Goal: Task Accomplishment & Management: Manage account settings

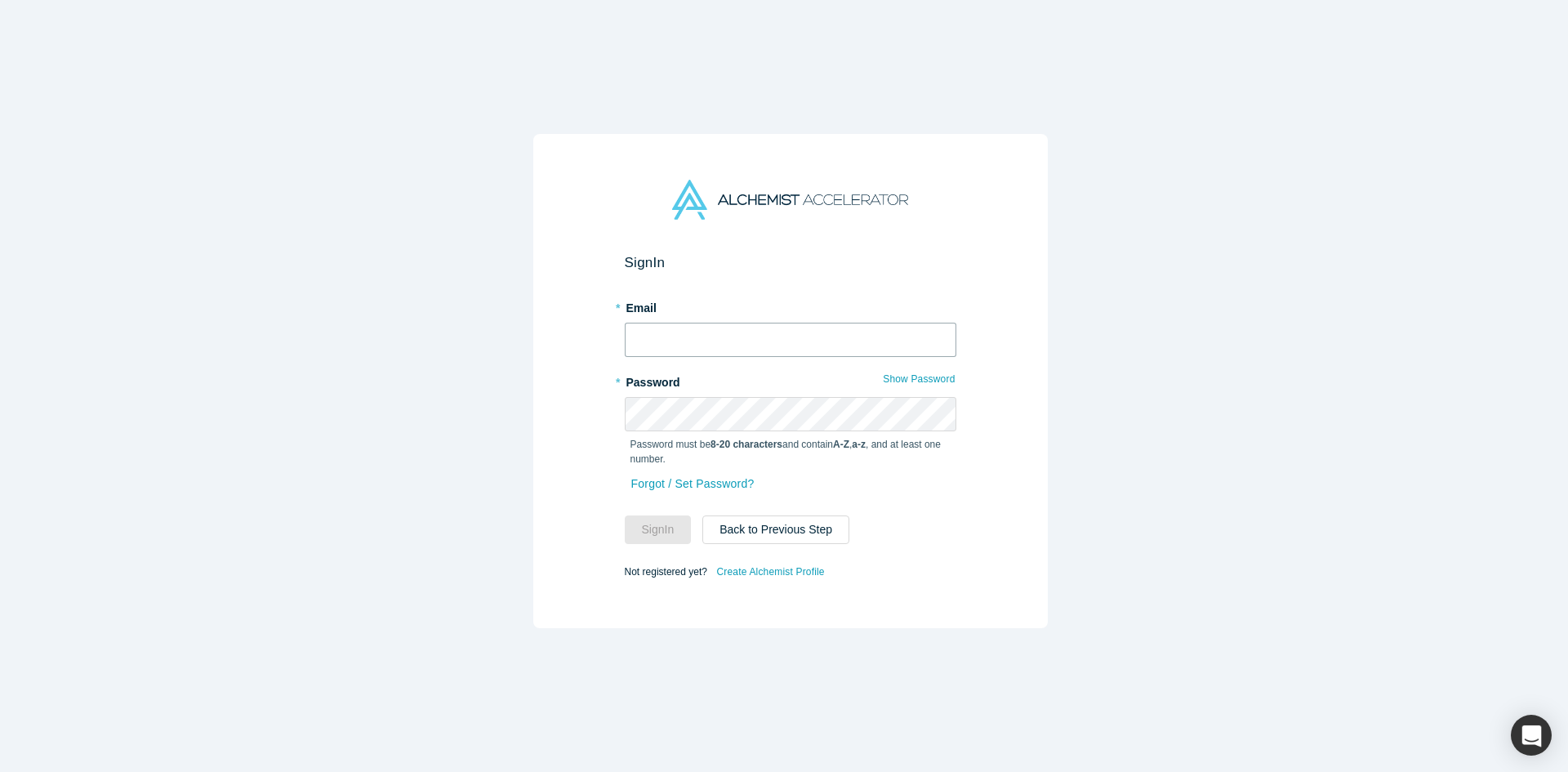
type input "[PERSON_NAME][EMAIL_ADDRESS][DOMAIN_NAME]"
click at [635, 533] on button "Sign In" at bounding box center [658, 529] width 67 height 29
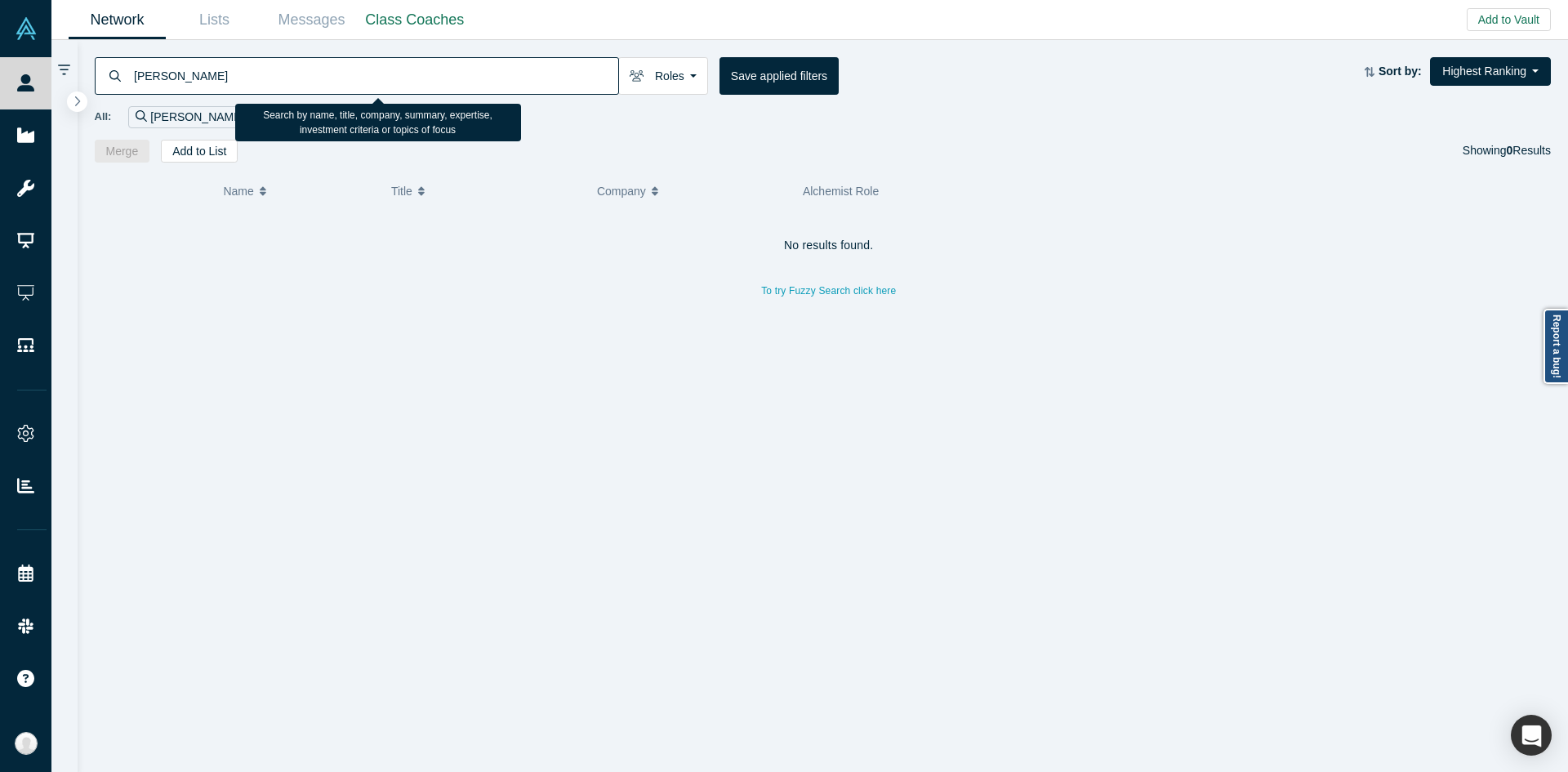
click at [490, 72] on input "[PERSON_NAME]" at bounding box center [375, 76] width 486 height 38
type input "[PERSON_NAME]"
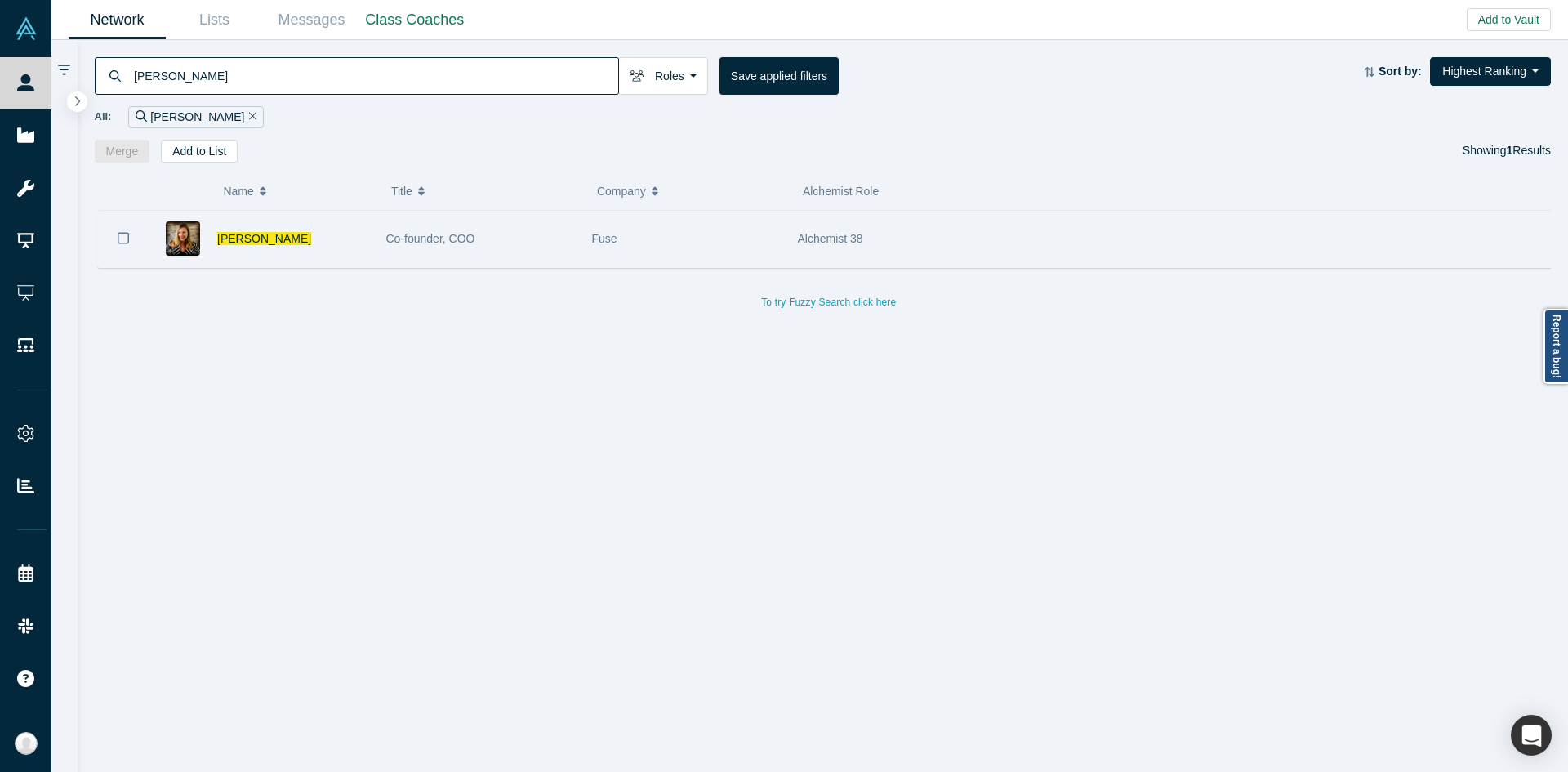
click at [557, 256] on div "Co-founder, COO" at bounding box center [480, 238] width 189 height 57
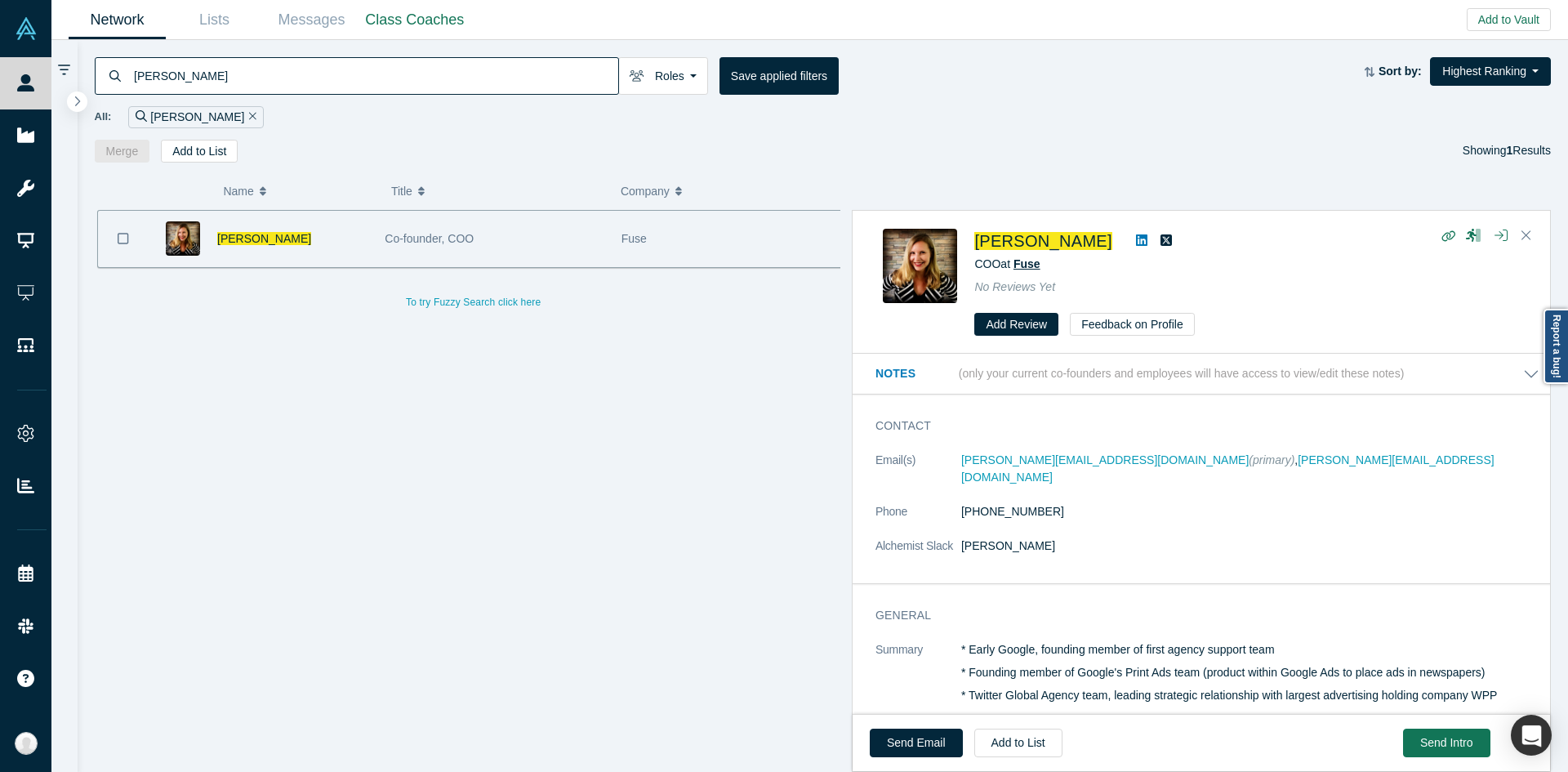
click at [1035, 270] on span "Fuse" at bounding box center [1027, 263] width 27 height 13
click at [1161, 537] on dd "[PERSON_NAME]" at bounding box center [1250, 546] width 578 height 17
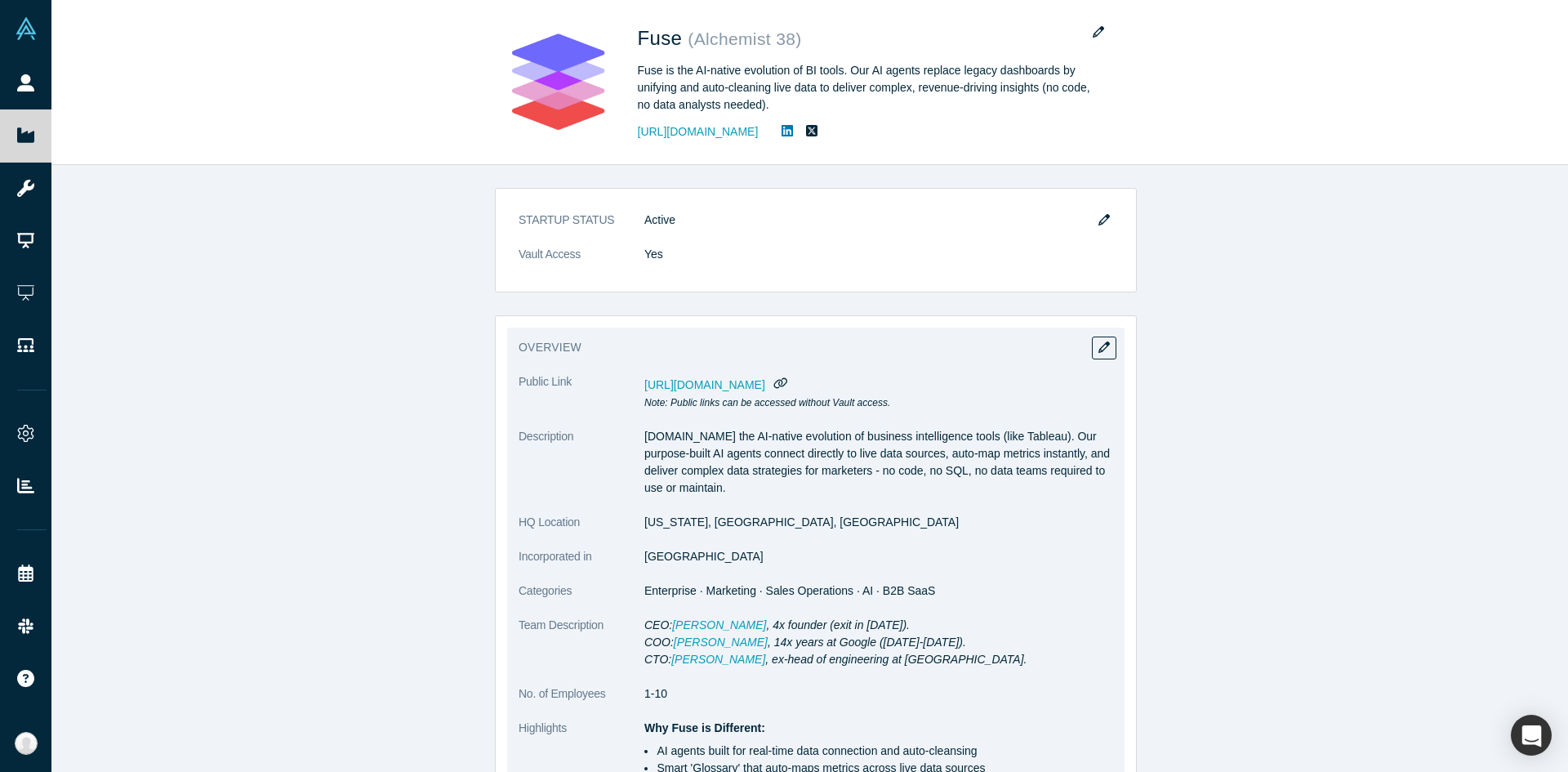
click at [655, 549] on dd "[GEOGRAPHIC_DATA]" at bounding box center [878, 556] width 468 height 17
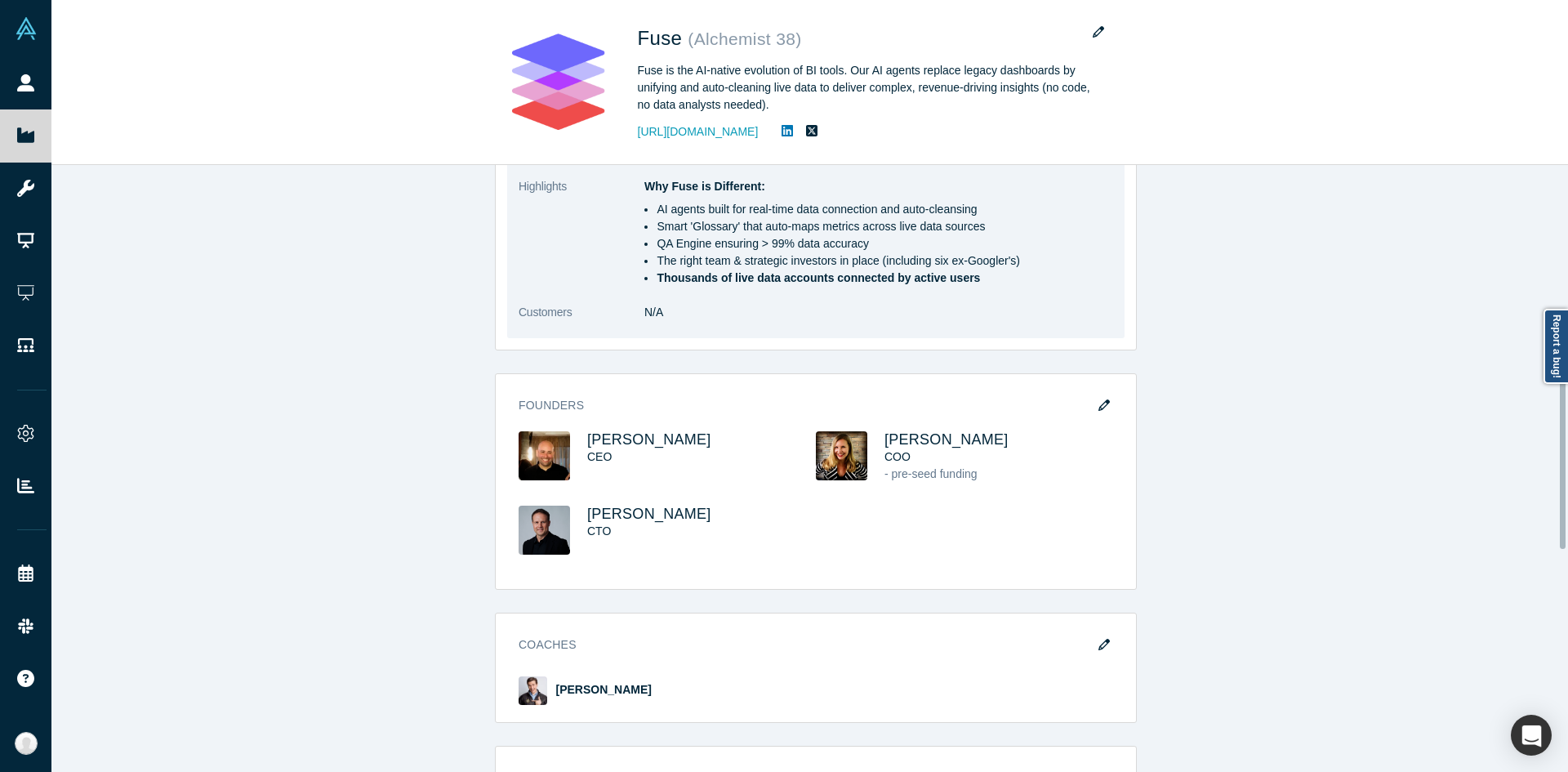
scroll to position [536, 0]
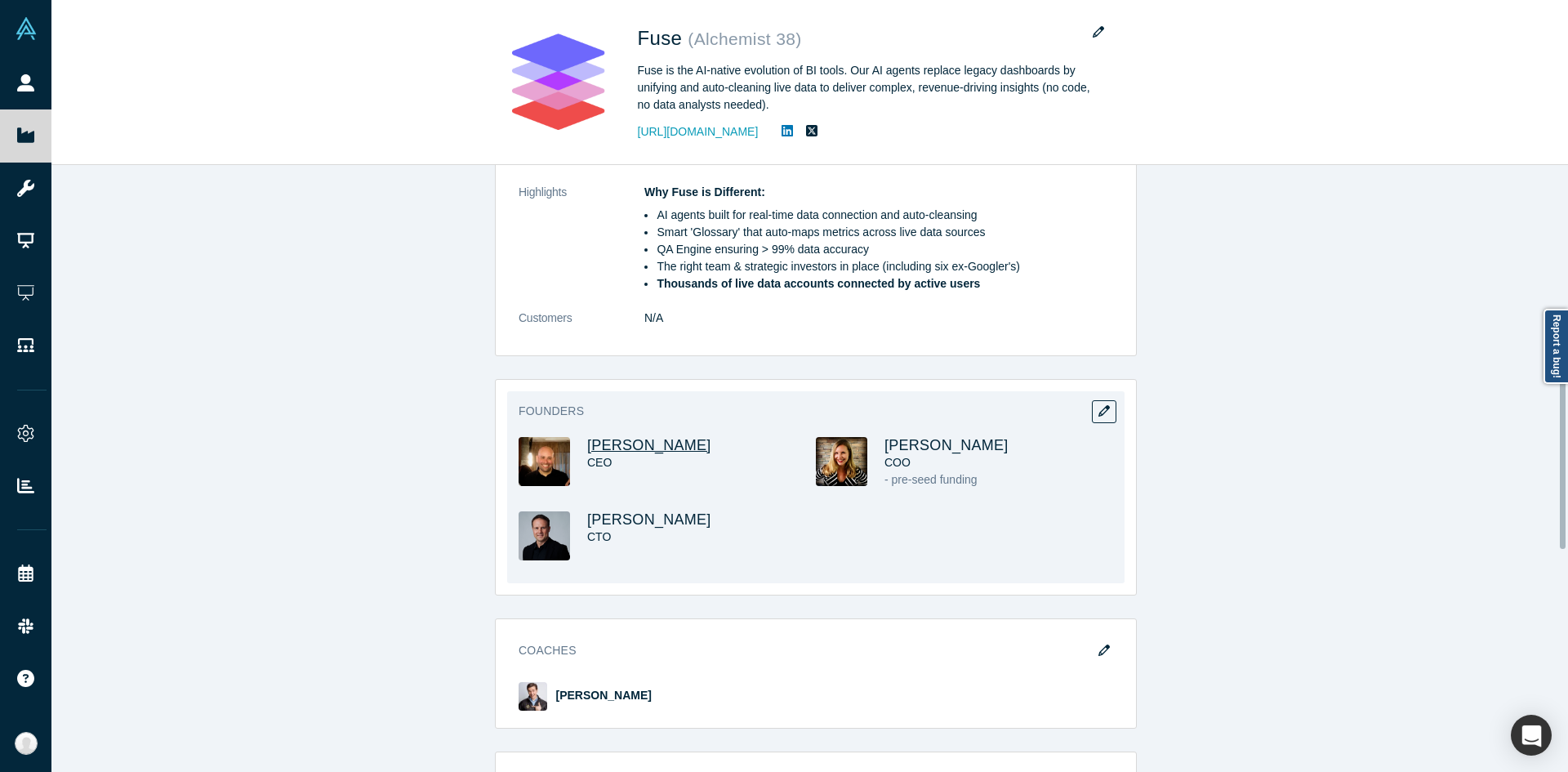
click at [643, 445] on span "[PERSON_NAME]" at bounding box center [648, 445] width 124 height 17
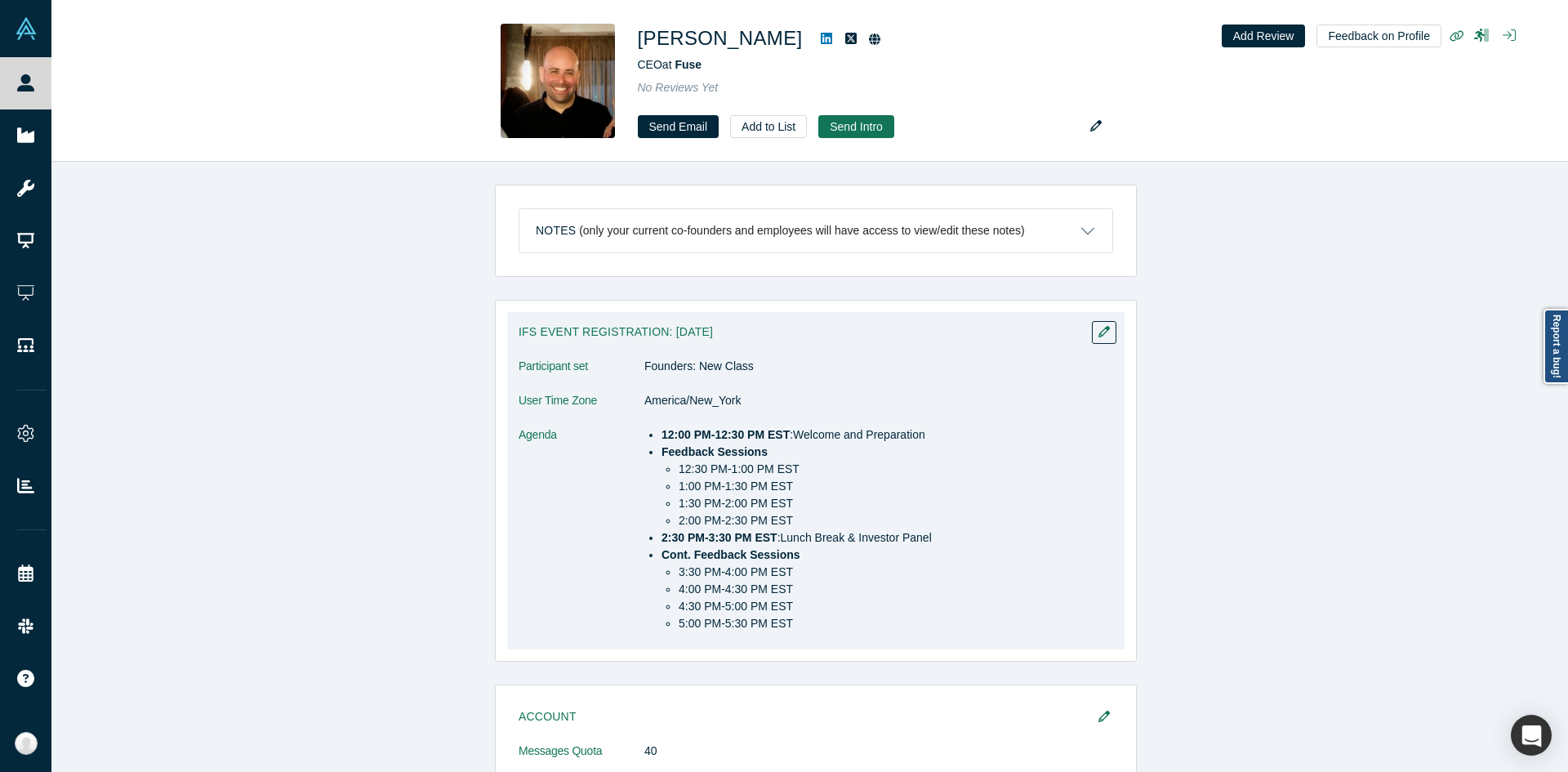
drag, startPoint x: 663, startPoint y: 559, endPoint x: 593, endPoint y: 536, distance: 73.7
click at [593, 536] on dt "Agenda" at bounding box center [581, 537] width 126 height 223
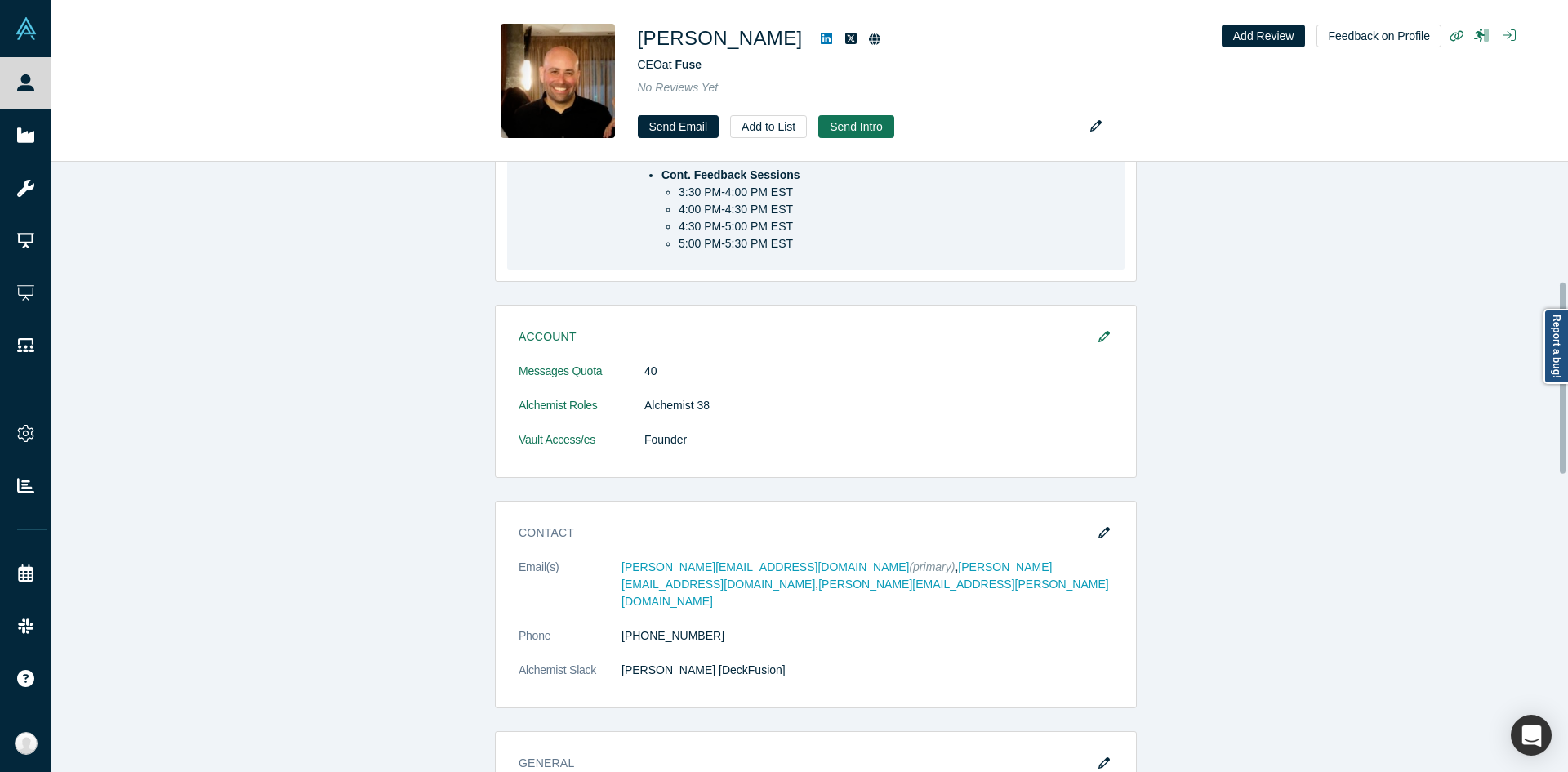
scroll to position [381, 0]
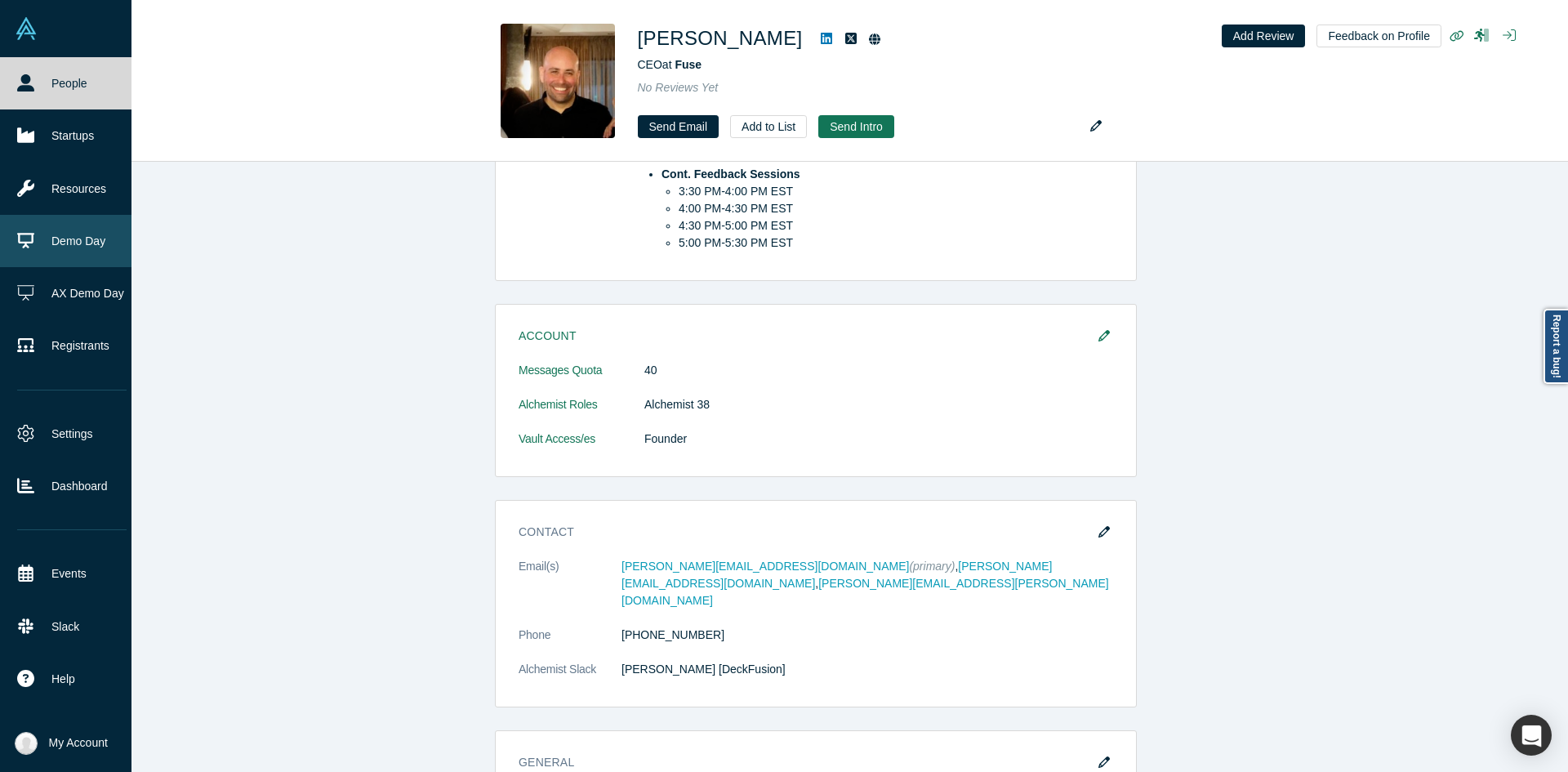
click at [76, 223] on link "Demo Day" at bounding box center [71, 241] width 143 height 52
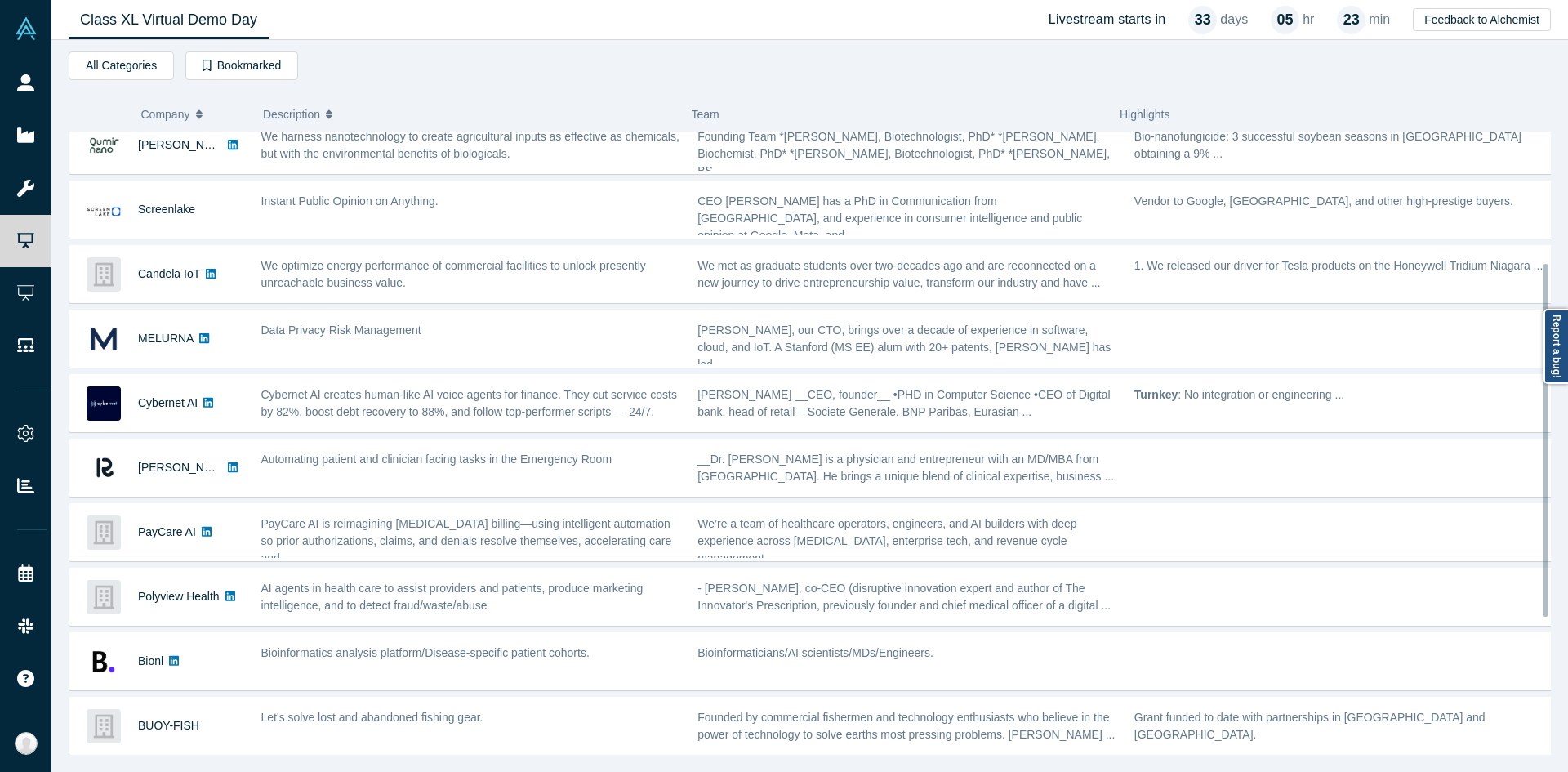
scroll to position [232, 0]
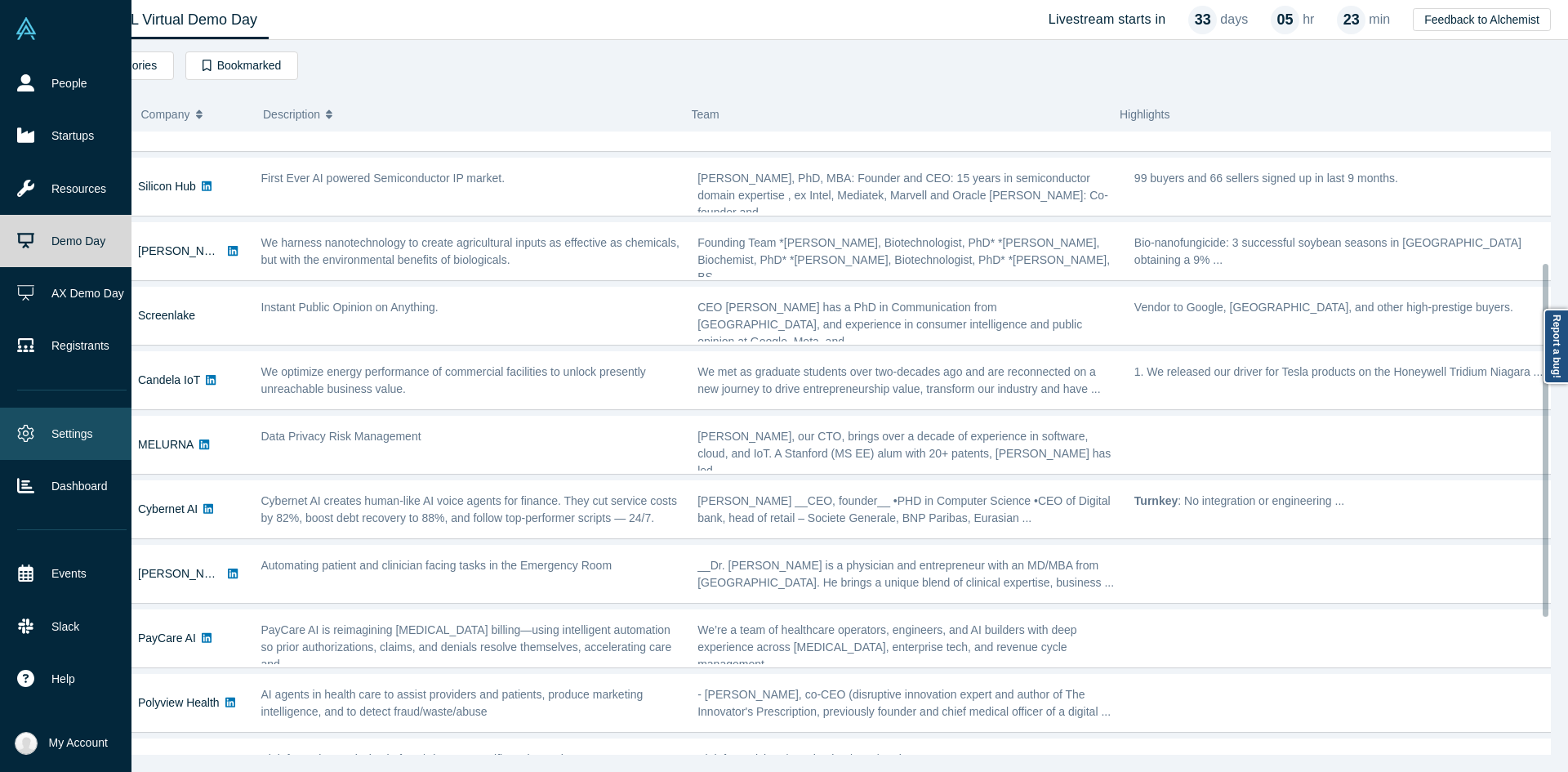
click at [17, 425] on icon at bounding box center [26, 434] width 17 height 17
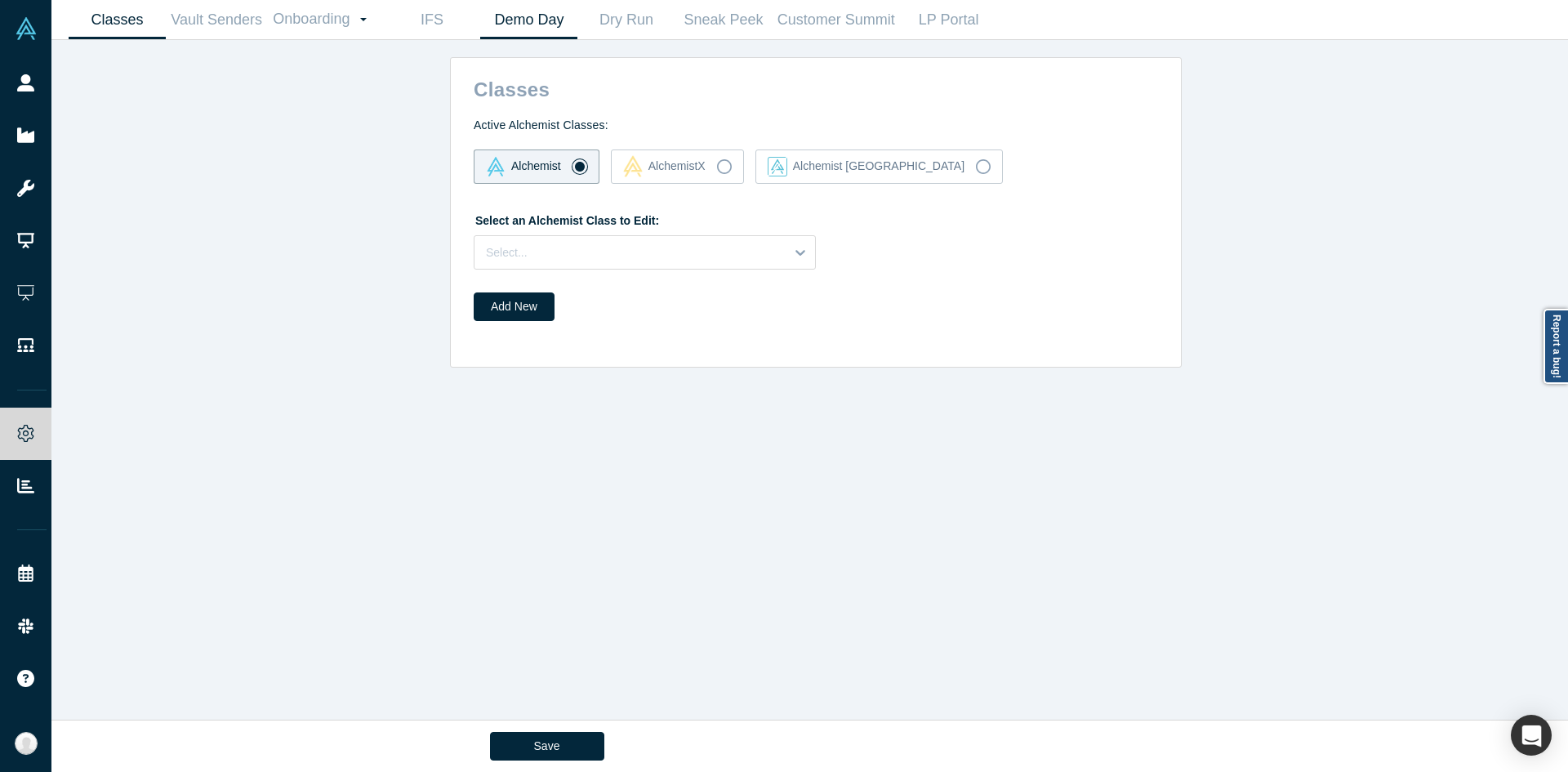
click at [520, 34] on link "Demo Day" at bounding box center [528, 20] width 97 height 38
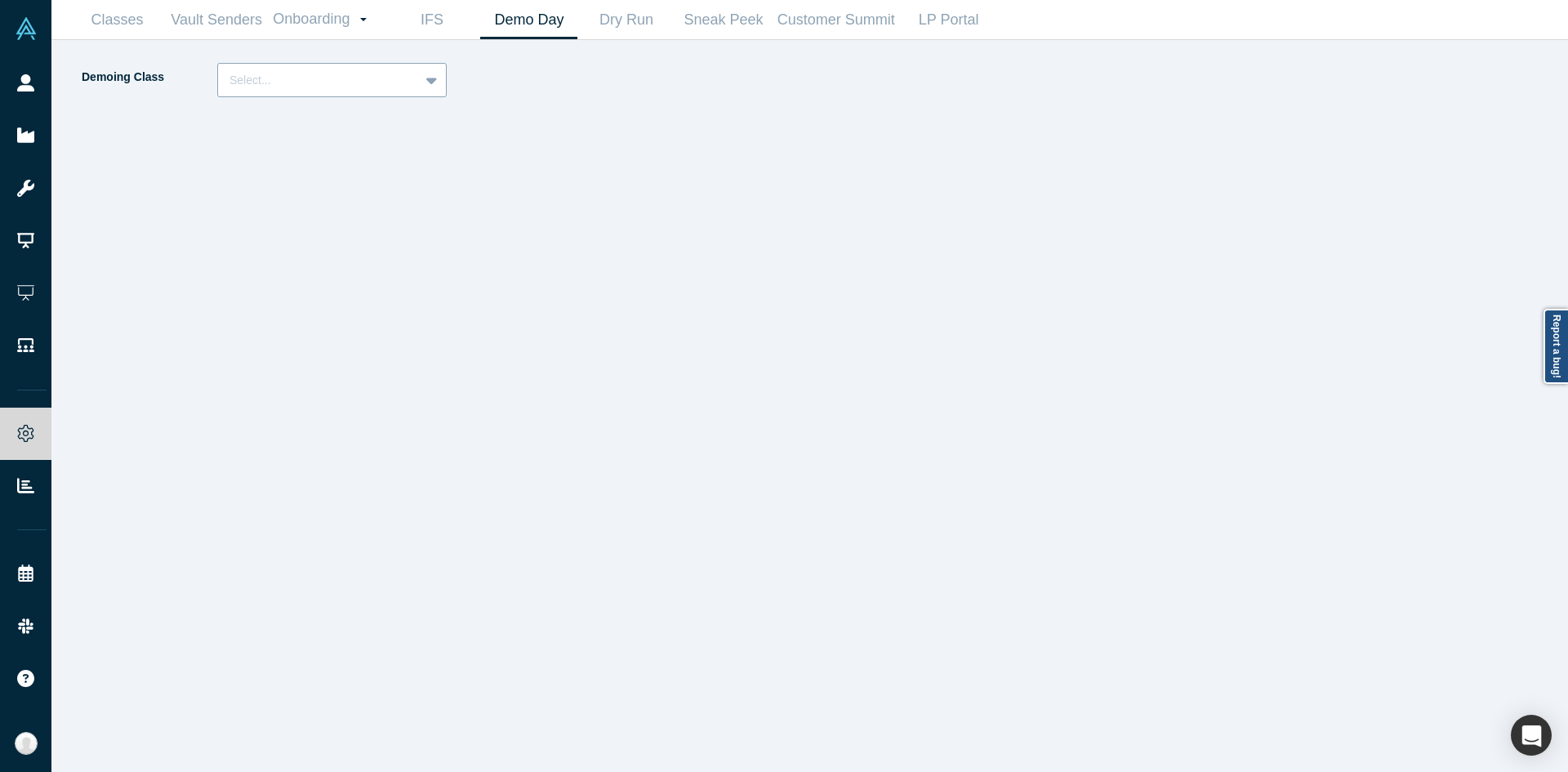
drag, startPoint x: 344, startPoint y: 109, endPoint x: 351, endPoint y: 75, distance: 34.7
click at [351, 75] on div "Demoing Class Select..." at bounding box center [445, 416] width 730 height 709
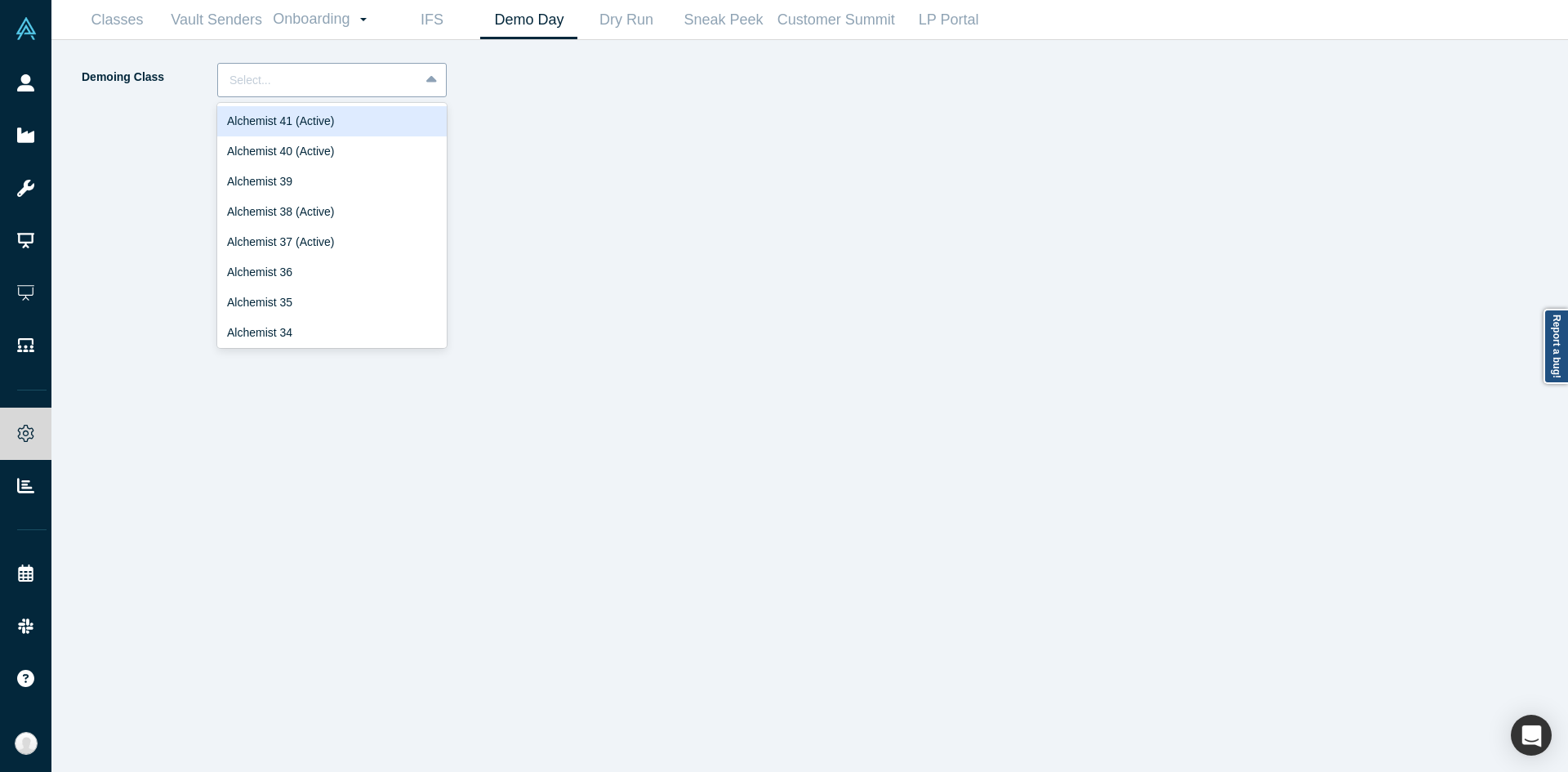
click at [351, 75] on div at bounding box center [318, 80] width 178 height 20
click at [316, 150] on div "Alchemist 40 (Active)" at bounding box center [332, 151] width 229 height 30
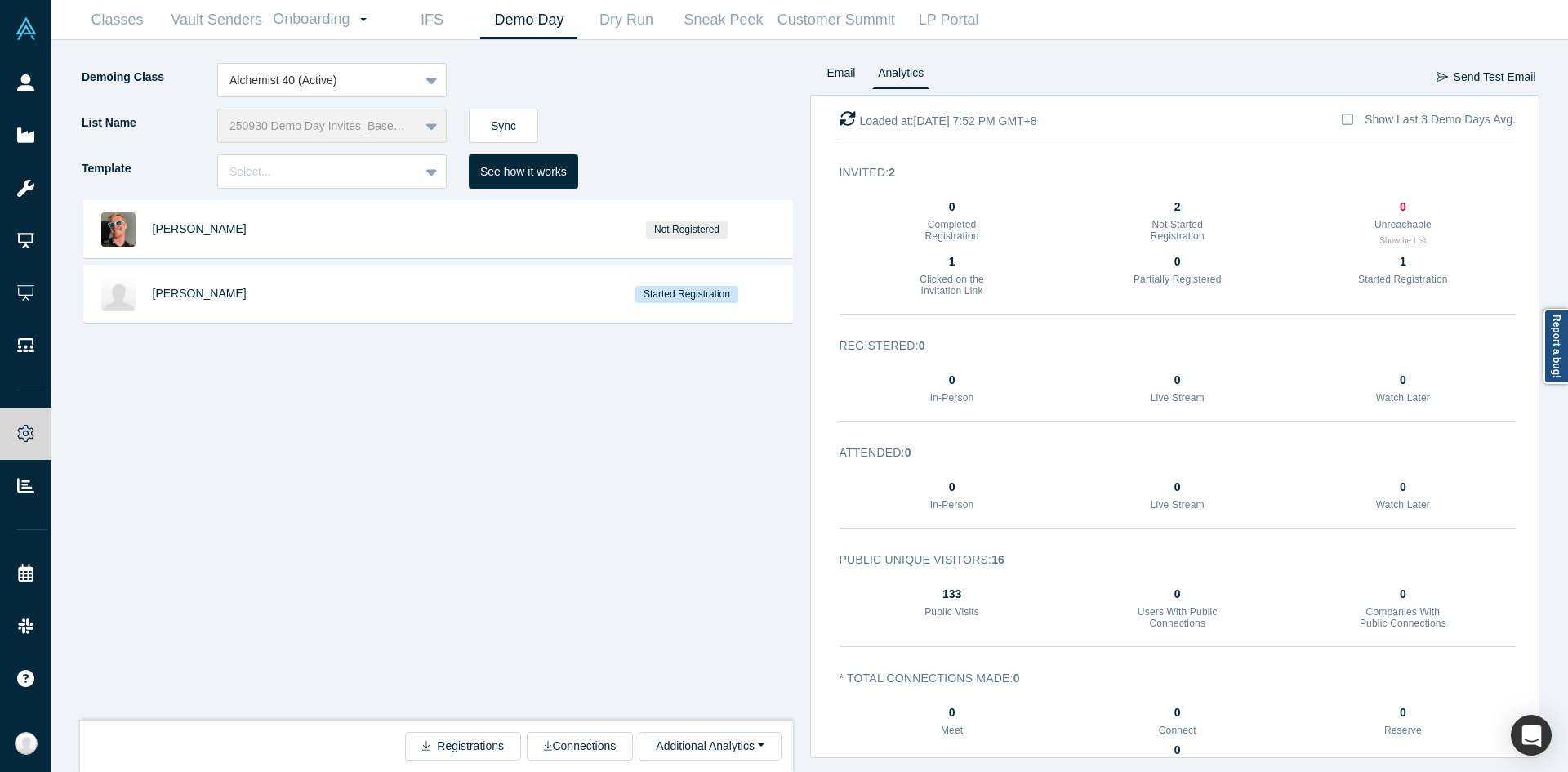
click at [615, 395] on div "Laurent Rains Not Registered Ally Hoang Started Registration" at bounding box center [442, 466] width 725 height 532
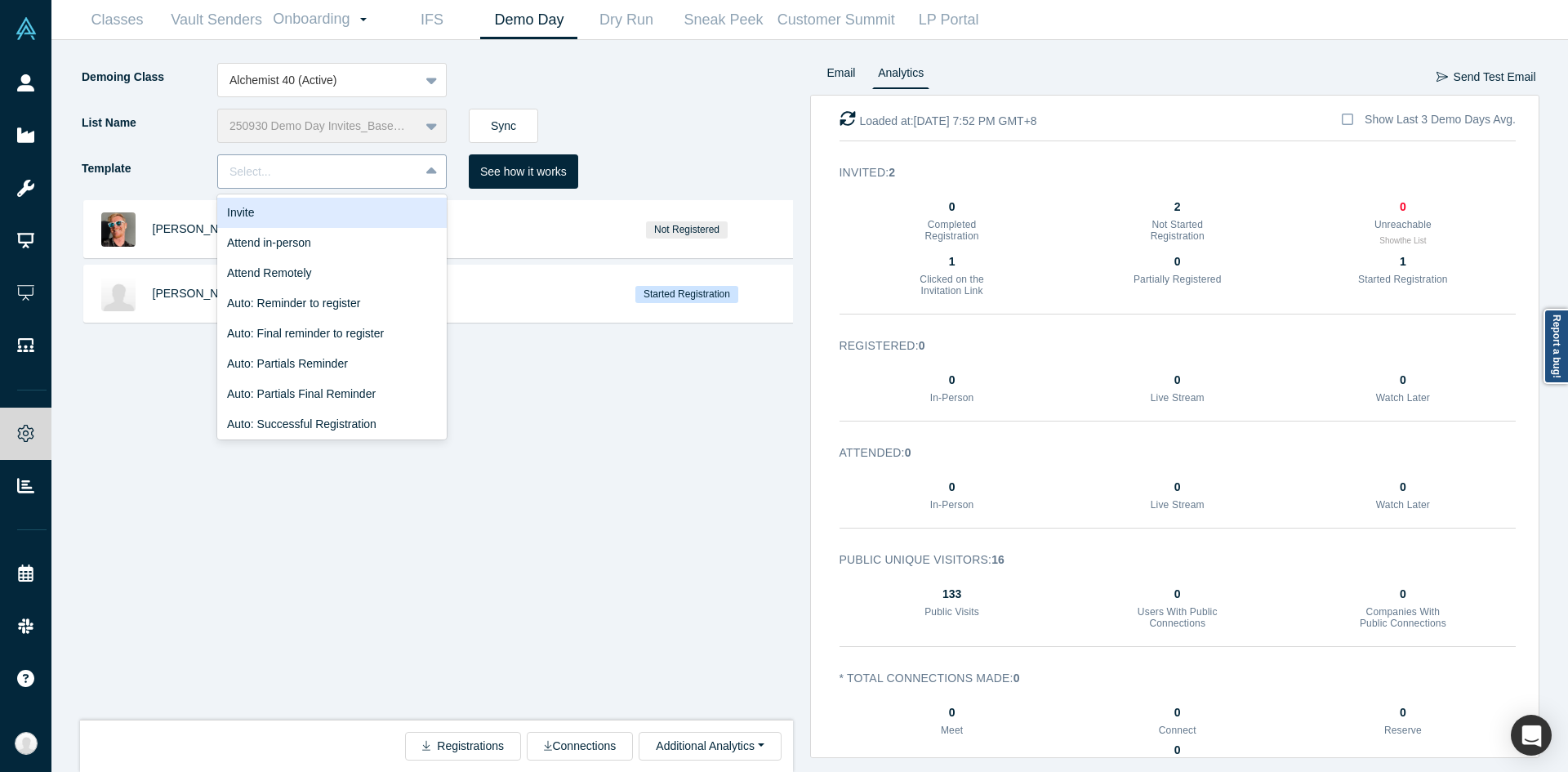
click at [415, 185] on div "Select..." at bounding box center [332, 171] width 229 height 34
click at [393, 210] on div "Invite" at bounding box center [332, 212] width 229 height 30
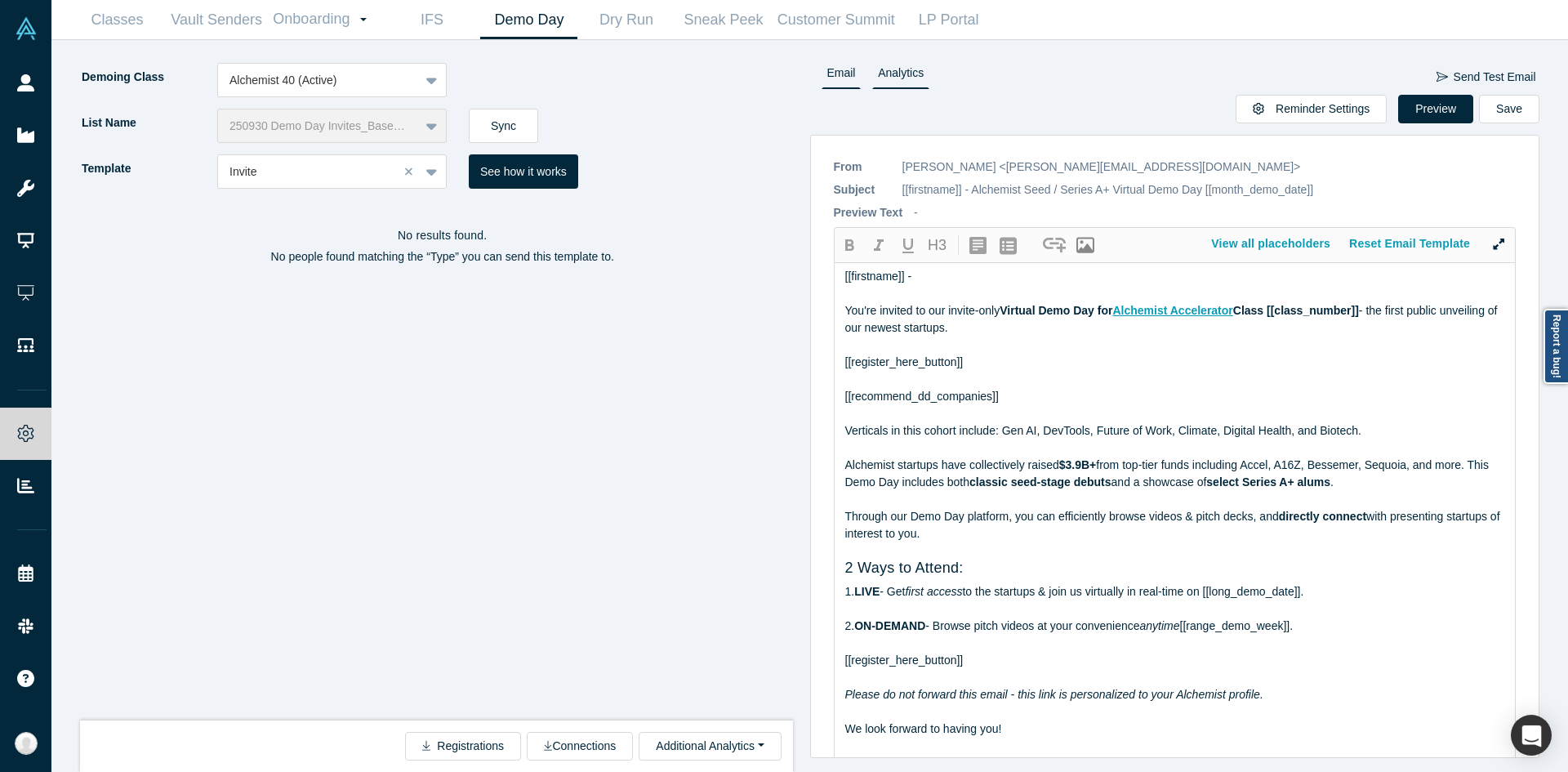
click at [893, 83] on link "Analytics" at bounding box center [900, 76] width 57 height 26
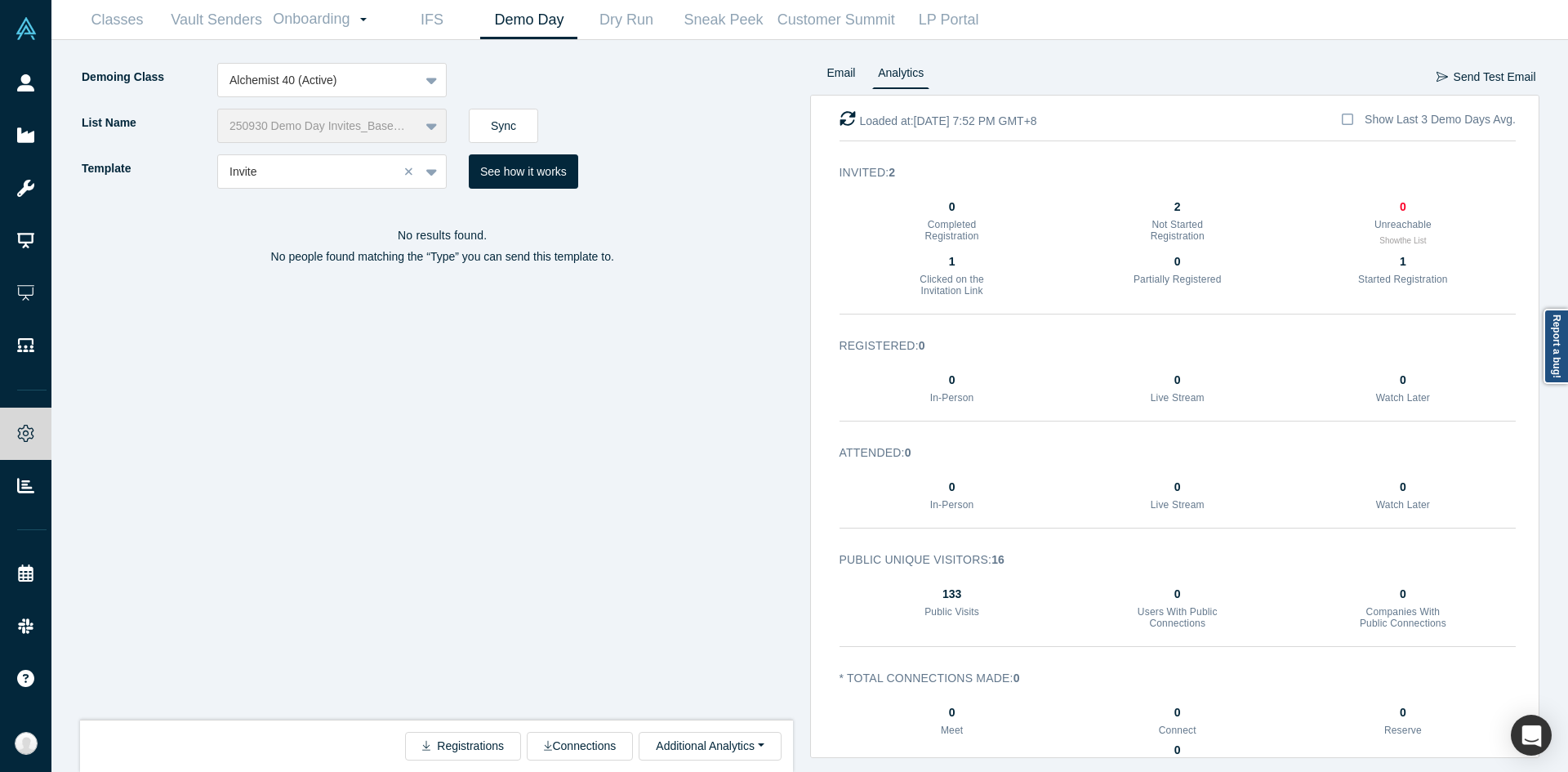
click at [819, 76] on li "Email" at bounding box center [841, 77] width 51 height 30
click at [833, 82] on link "Email" at bounding box center [841, 76] width 40 height 26
